Goal: Task Accomplishment & Management: Complete application form

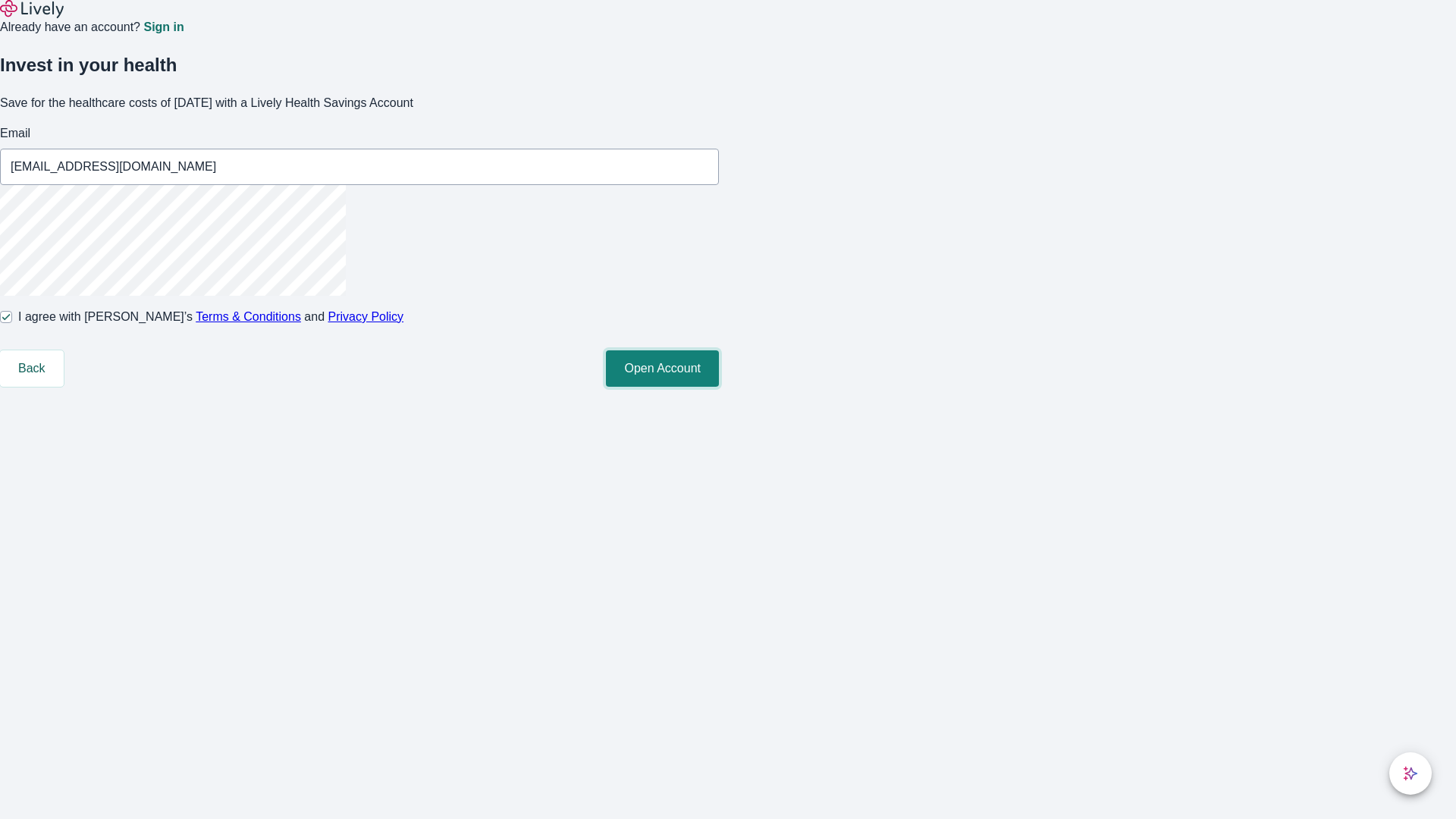
click at [719, 387] on button "Open Account" at bounding box center [662, 369] width 113 height 36
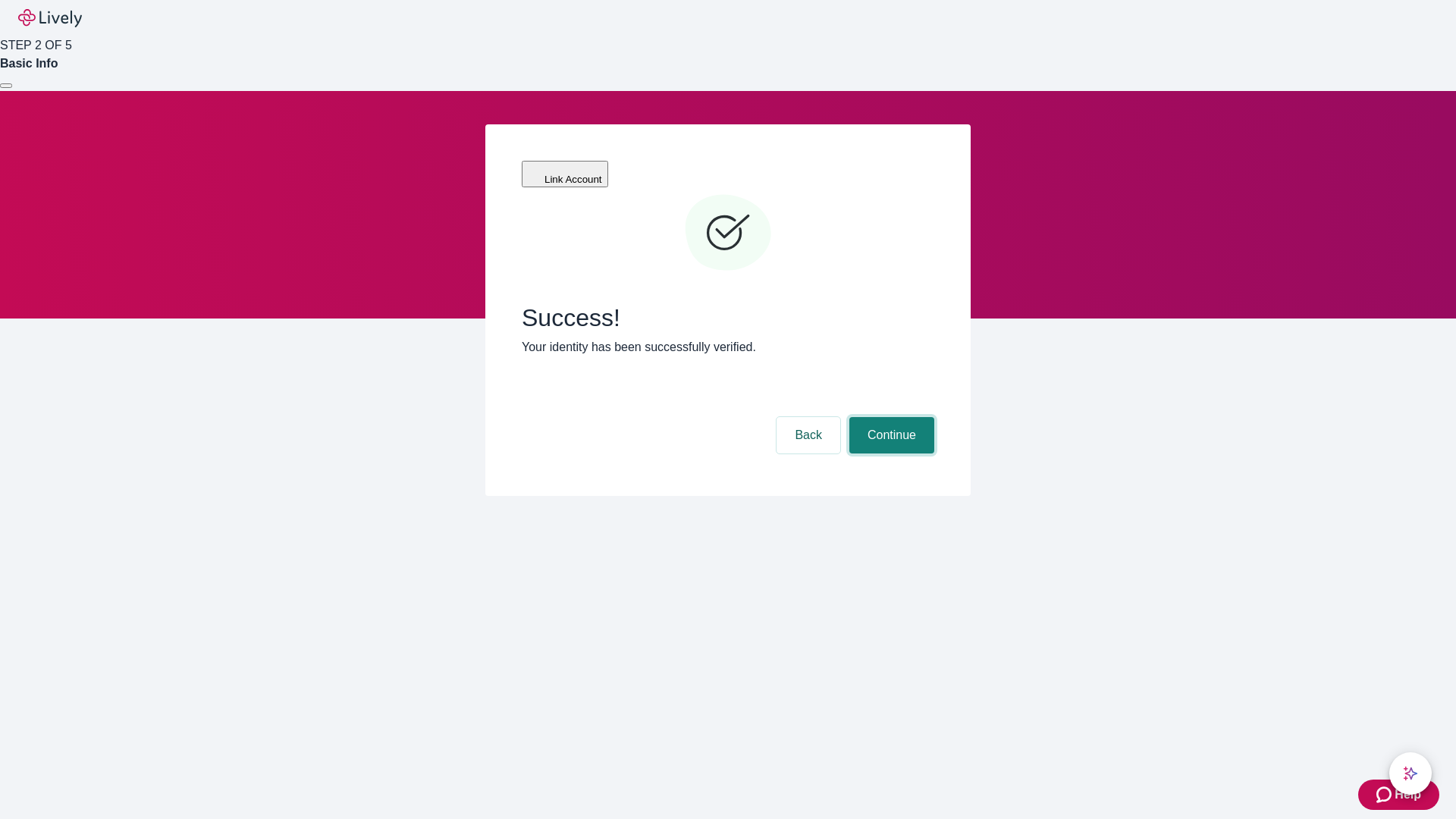
click at [890, 417] on button "Continue" at bounding box center [891, 435] width 85 height 36
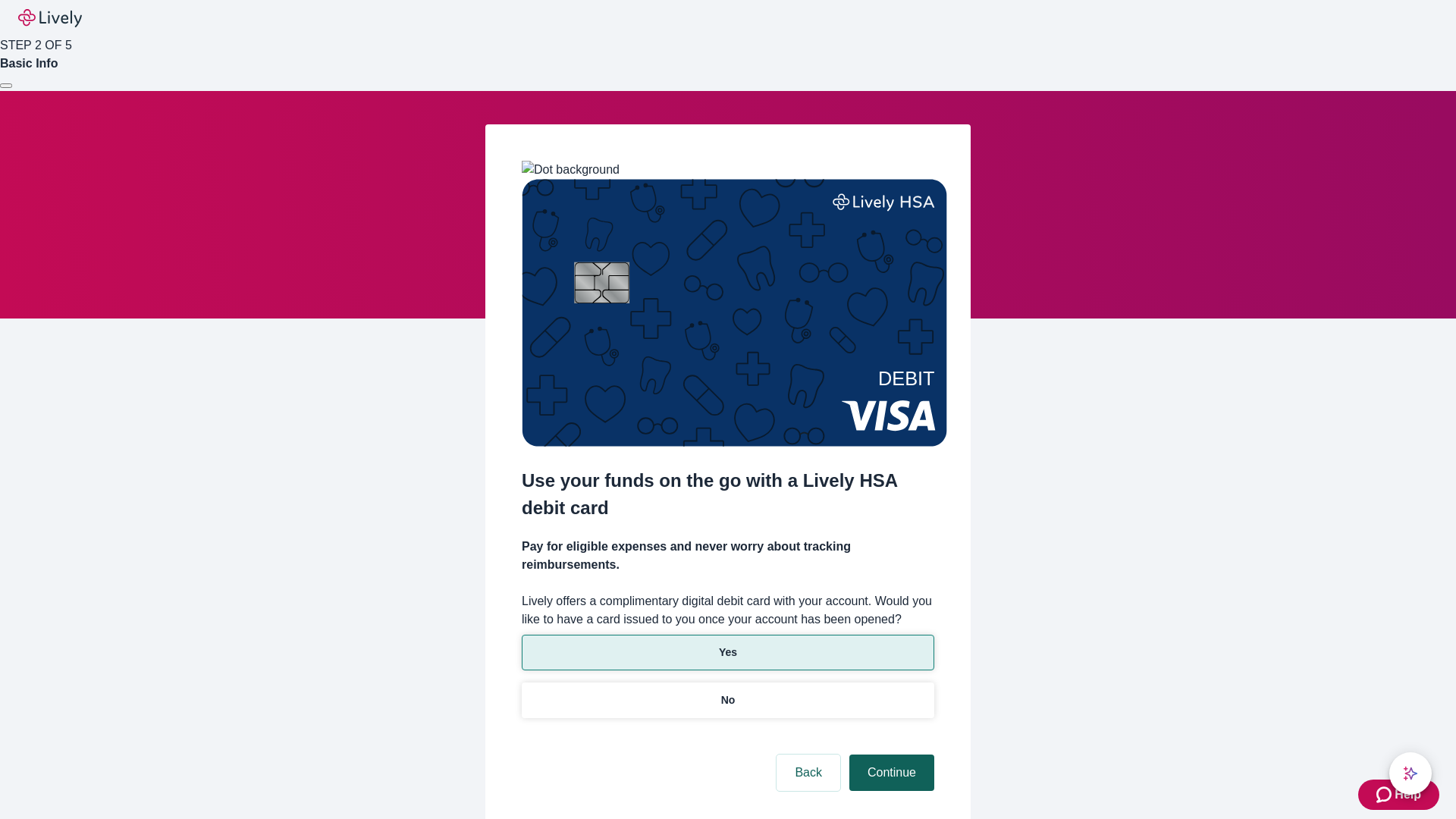
click at [727, 645] on p "Yes" at bounding box center [728, 652] width 18 height 16
click at [890, 755] on button "Continue" at bounding box center [891, 773] width 85 height 36
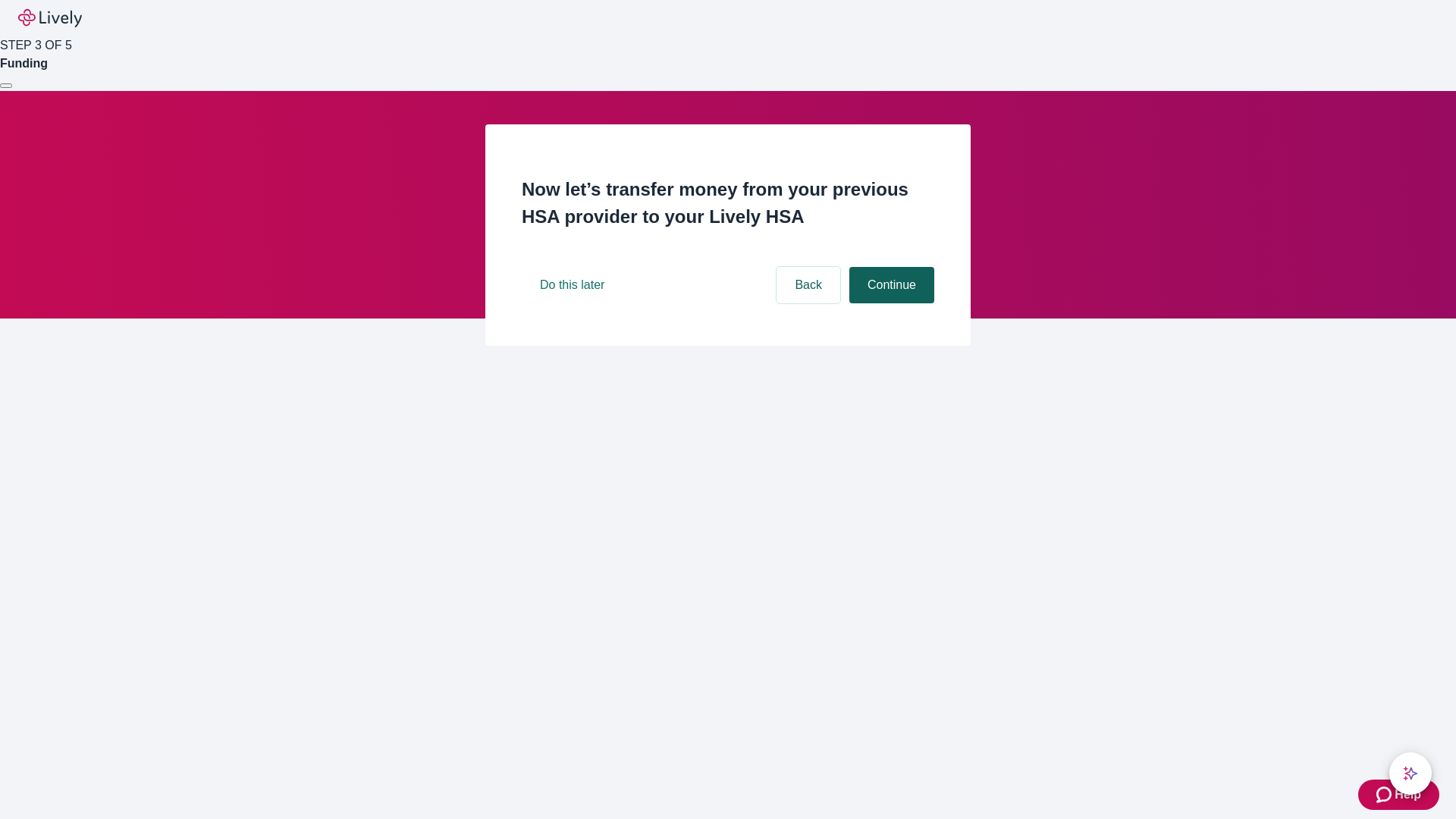
click at [890, 304] on button "Continue" at bounding box center [891, 285] width 85 height 36
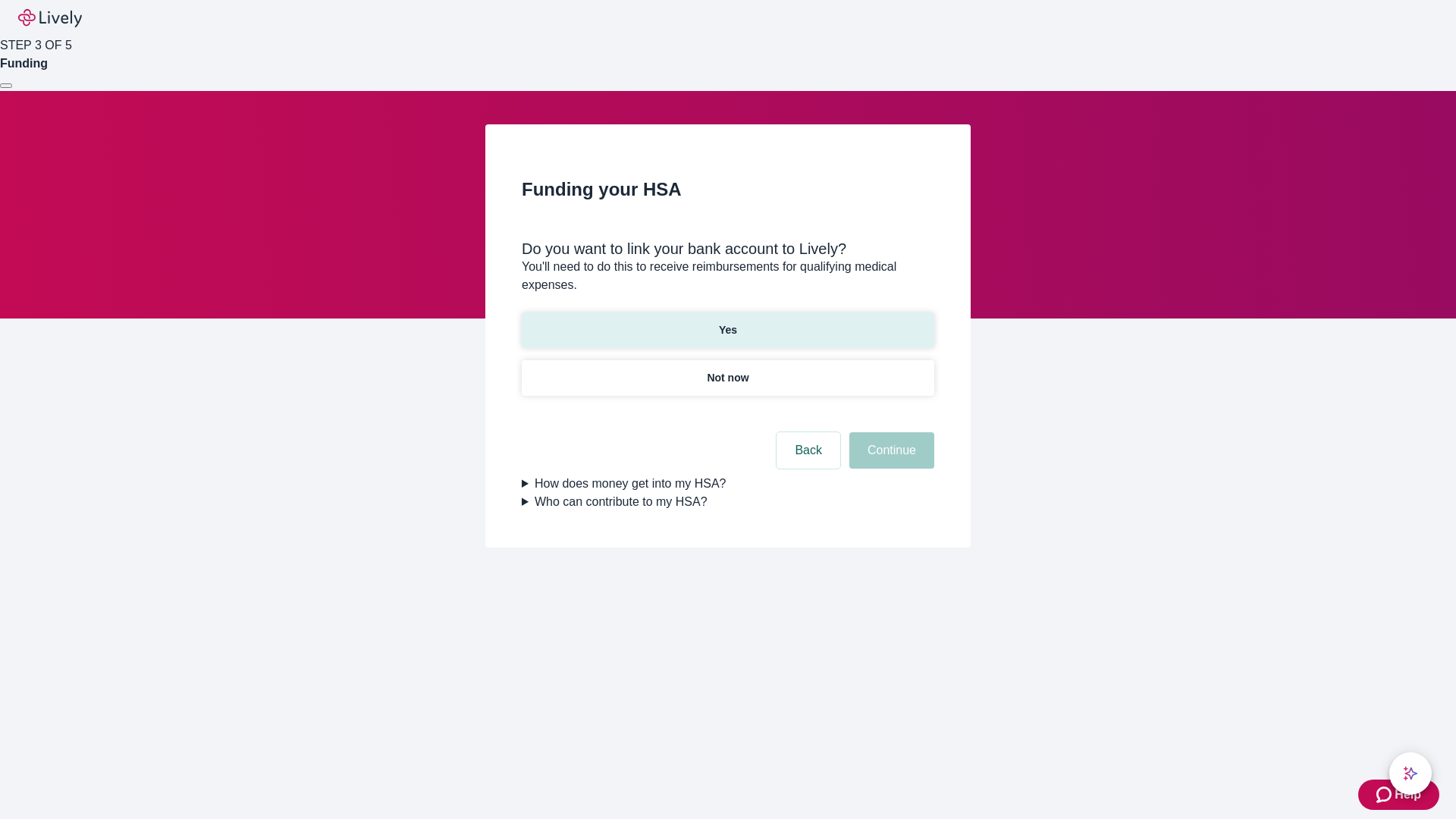
click at [727, 322] on p "Yes" at bounding box center [728, 330] width 18 height 16
click at [890, 432] on button "Continue" at bounding box center [891, 450] width 85 height 36
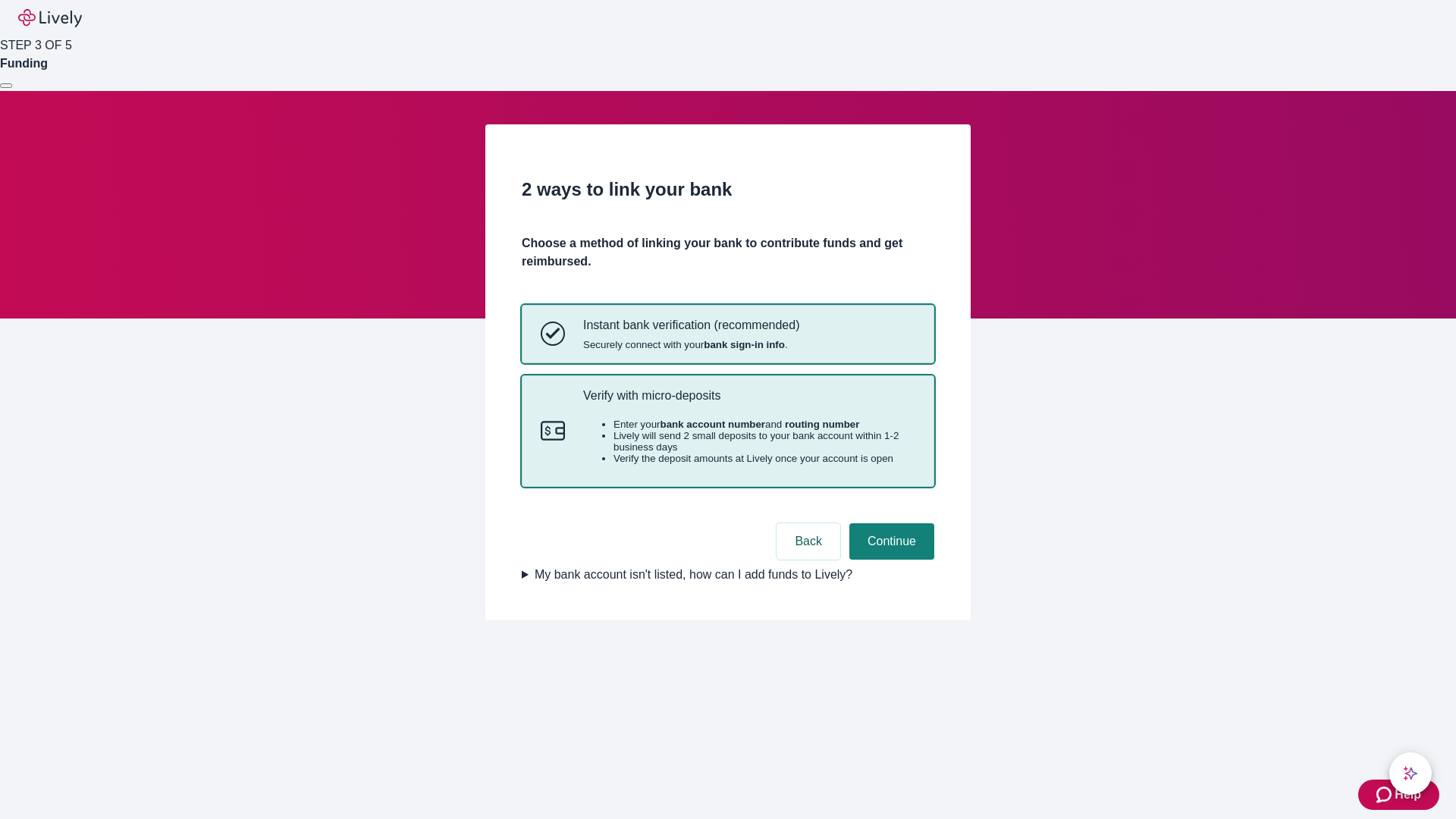
click at [749, 402] on p "Verify with micro-deposits" at bounding box center [749, 395] width 332 height 14
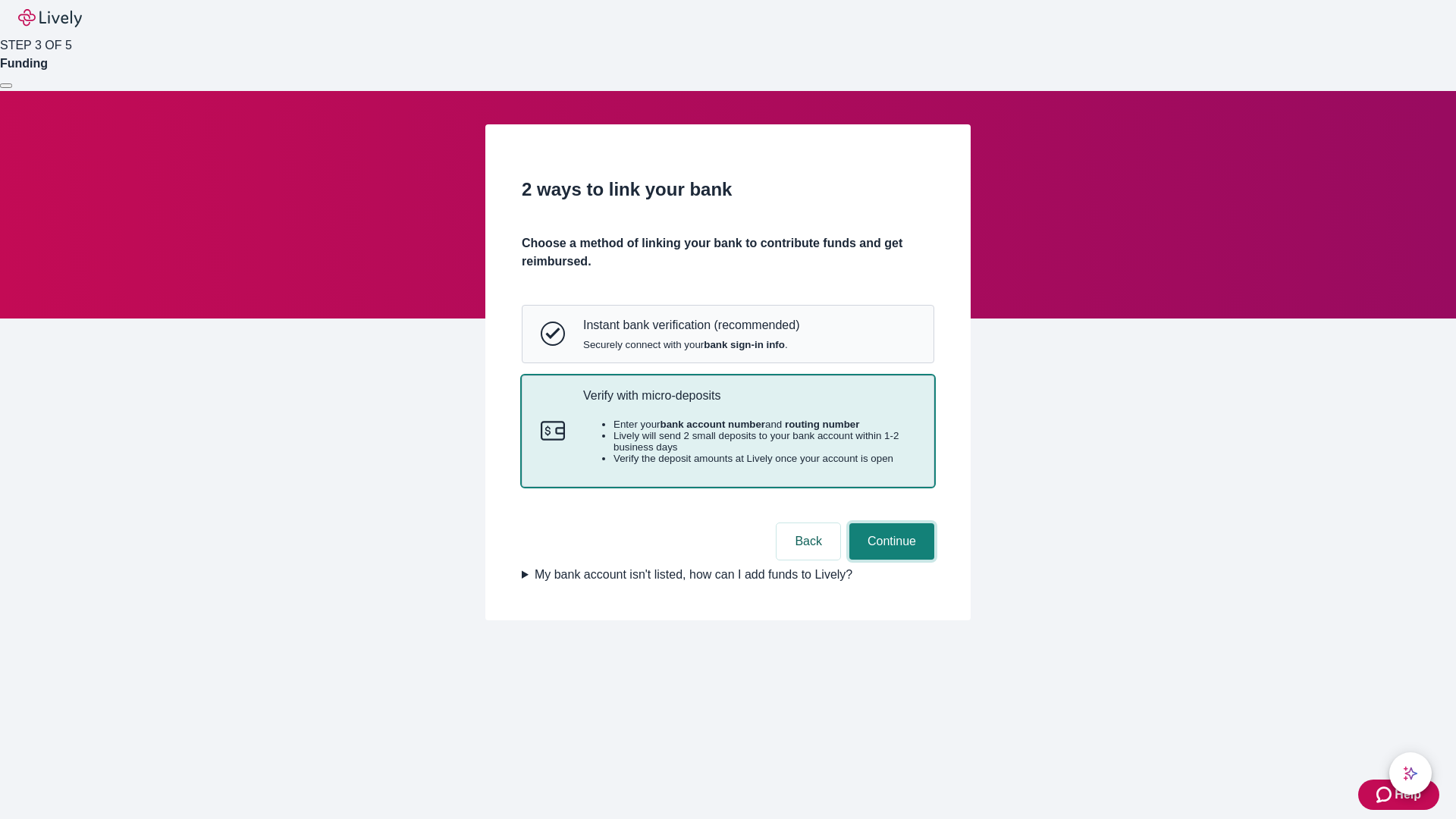
click at [890, 560] on button "Continue" at bounding box center [891, 542] width 85 height 36
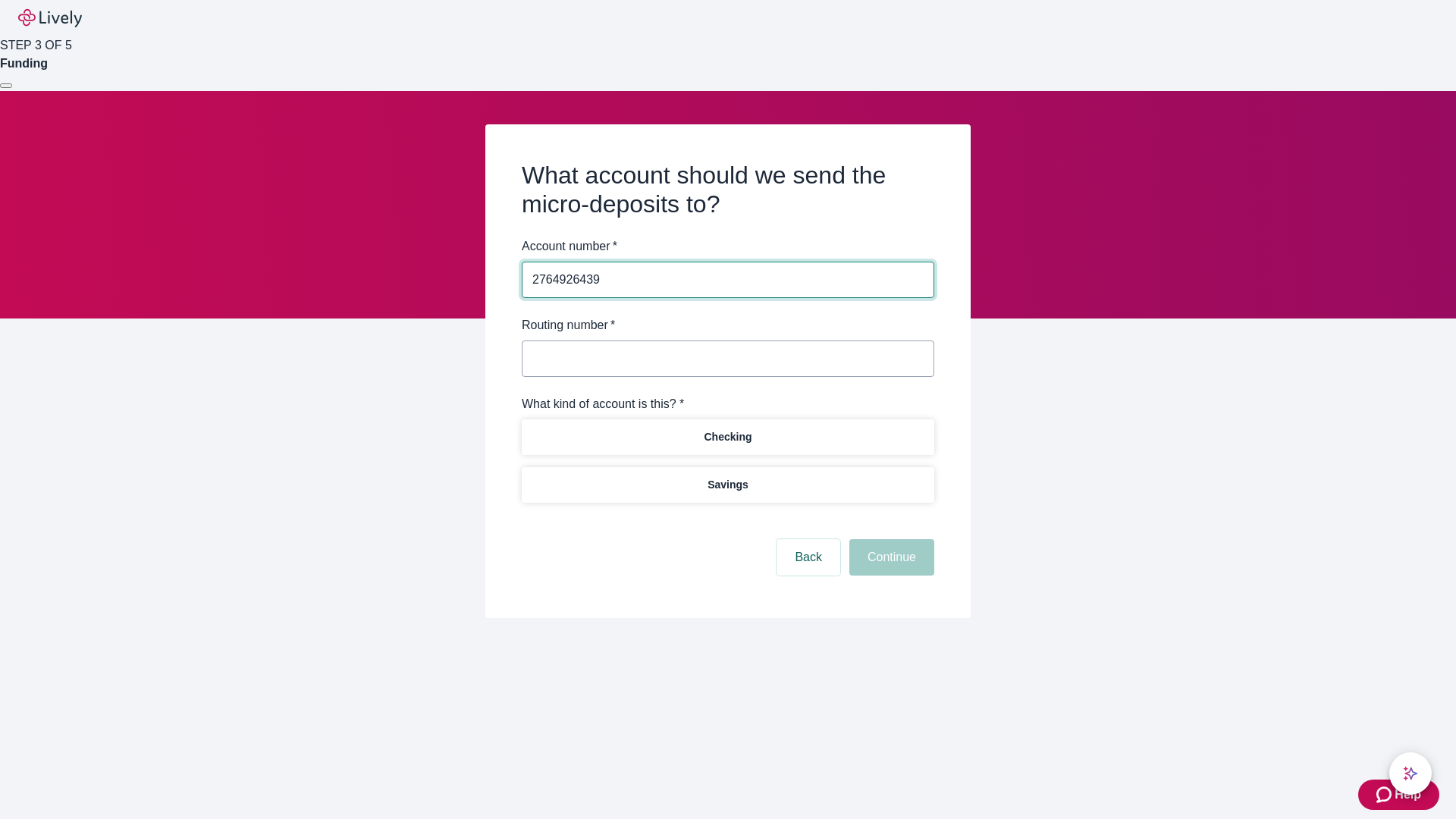
type input "2764926439"
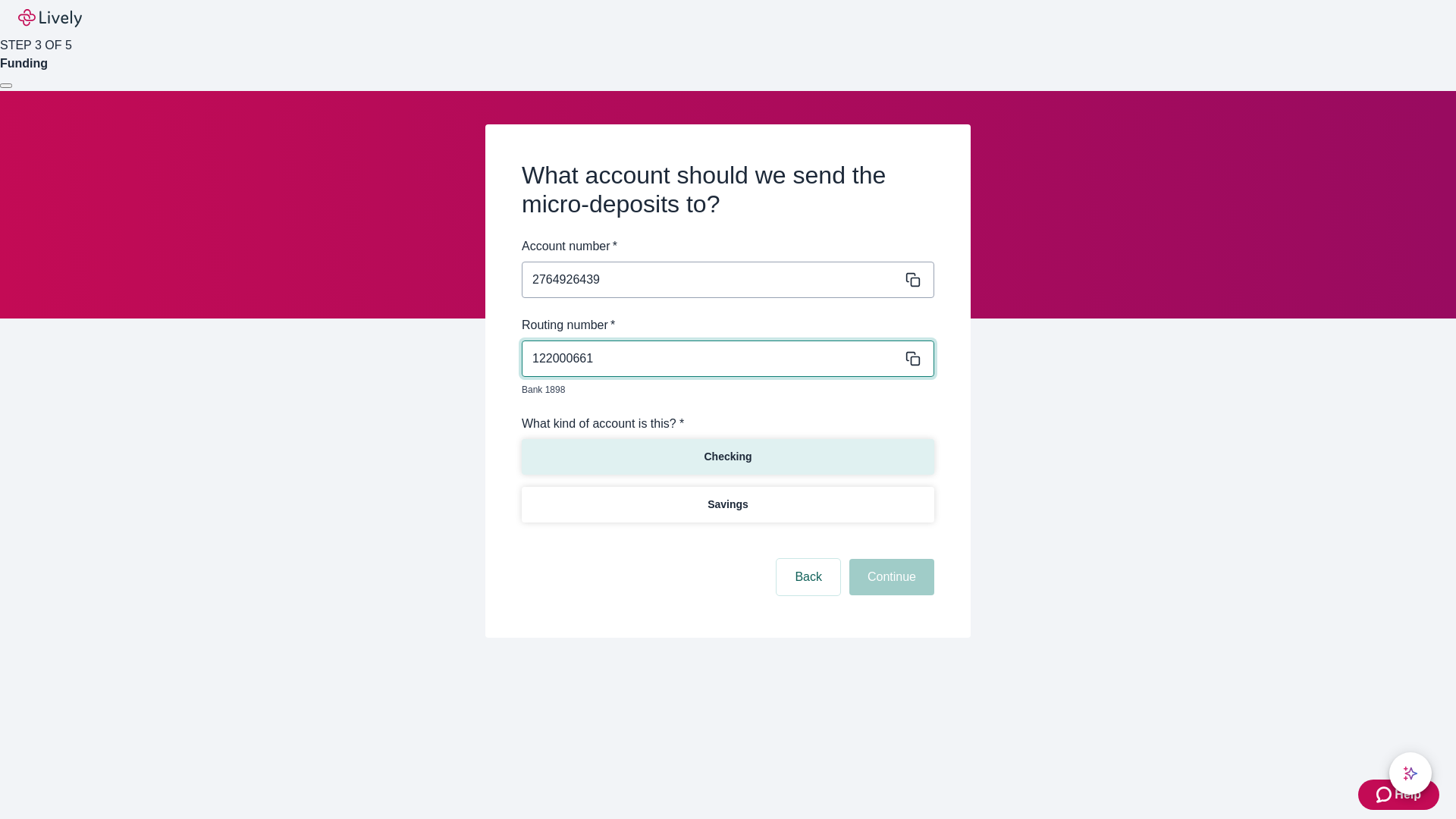
type input "122000661"
click at [727, 449] on p "Checking" at bounding box center [727, 456] width 48 height 16
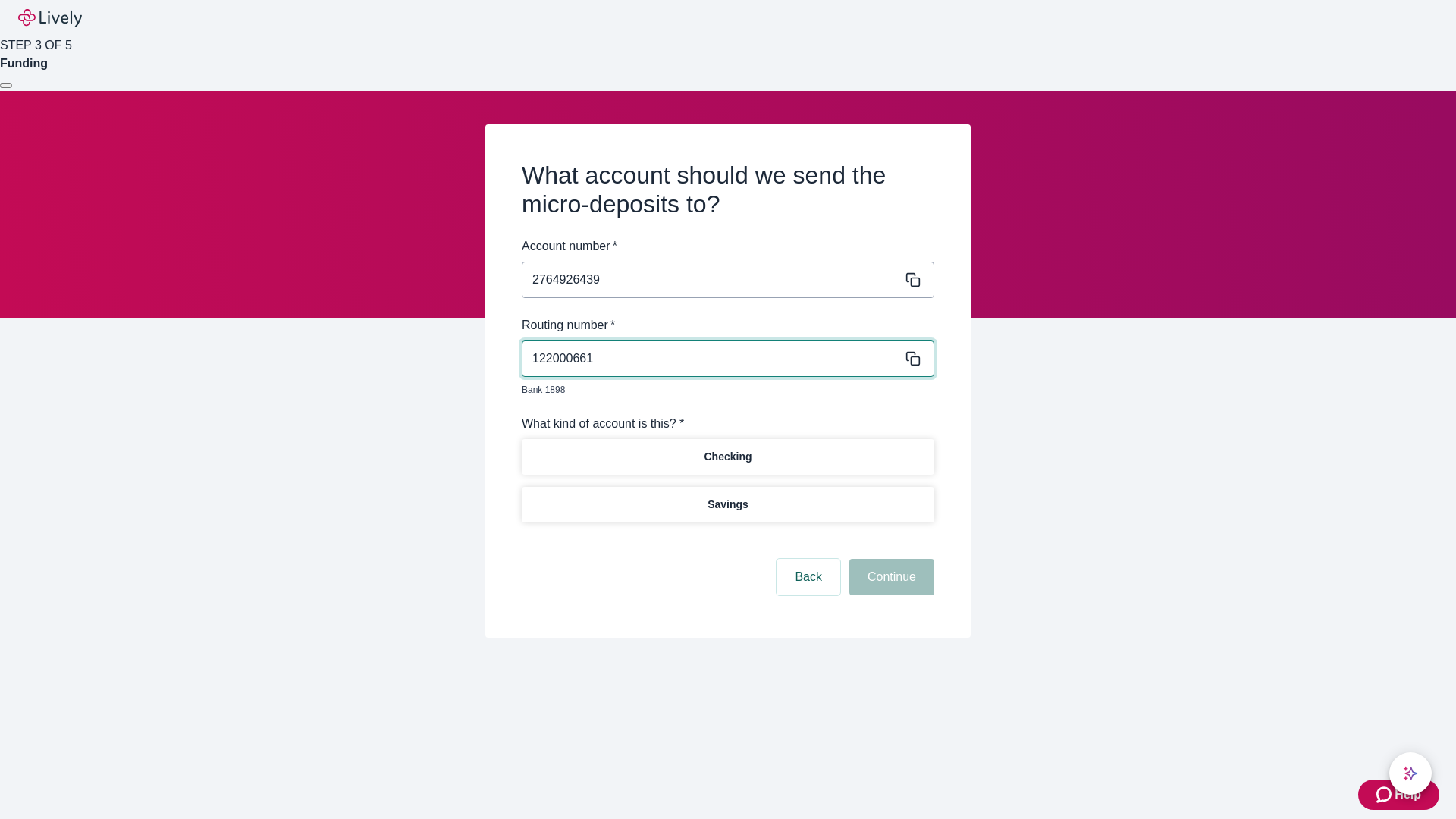
click at [890, 560] on button "Continue" at bounding box center [891, 577] width 85 height 36
